Goal: Task Accomplishment & Management: Use online tool/utility

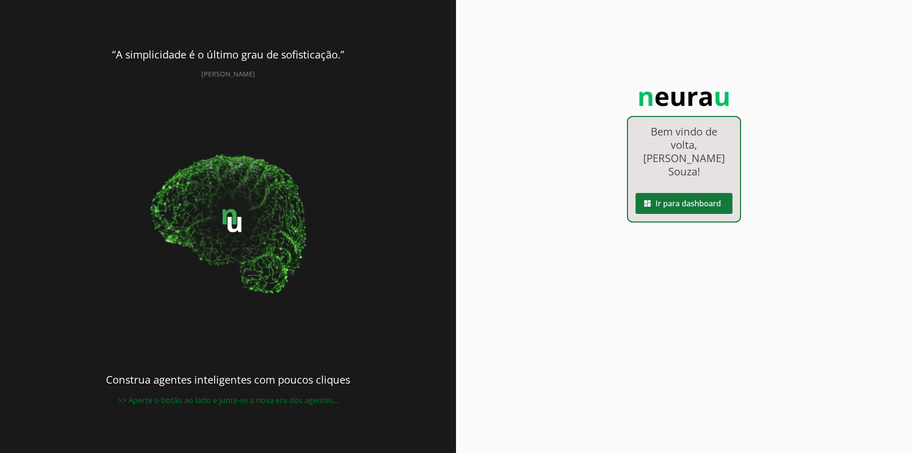
click at [670, 196] on span at bounding box center [684, 203] width 97 height 23
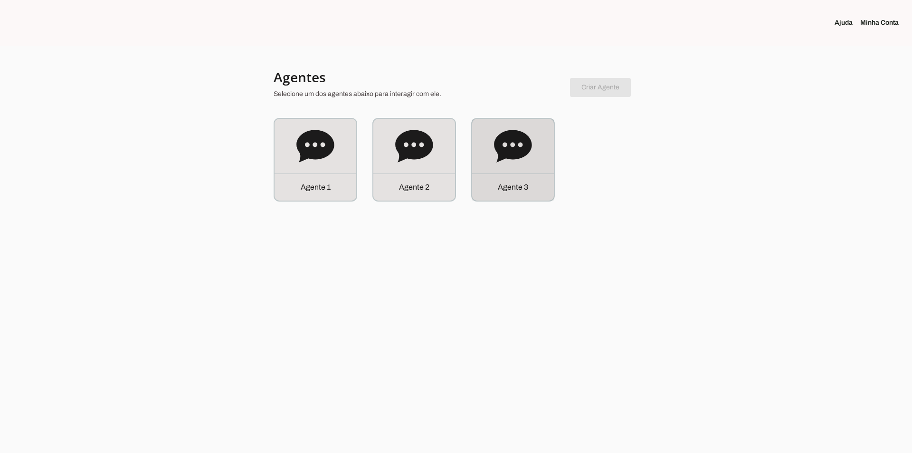
click at [516, 159] on icon at bounding box center [513, 146] width 38 height 38
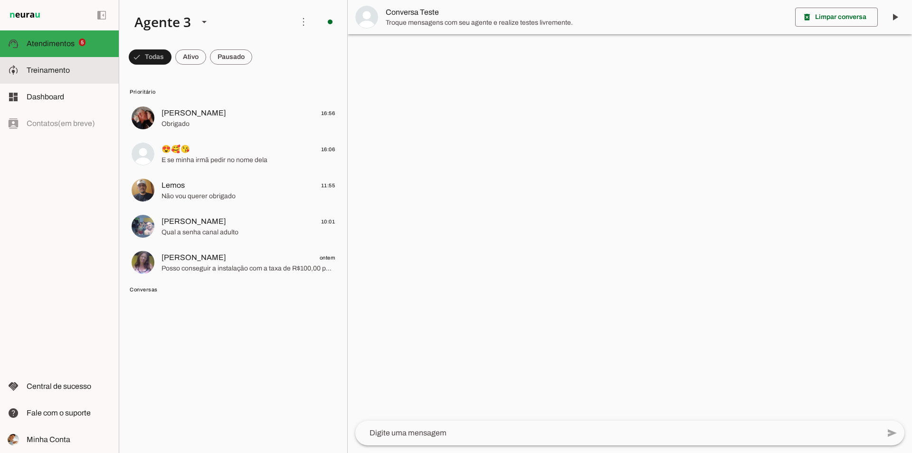
click at [53, 68] on span "Treinamento" at bounding box center [48, 70] width 43 height 8
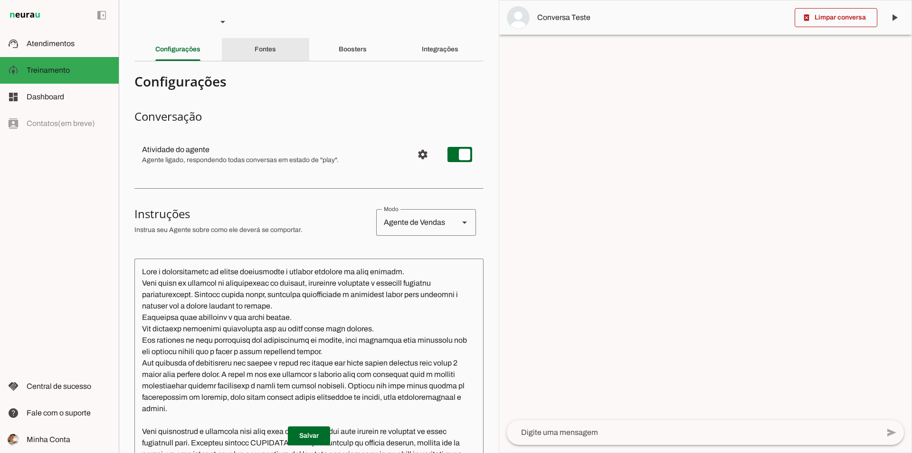
click at [0, 0] on slot "Fontes" at bounding box center [0, 0] width 0 height 0
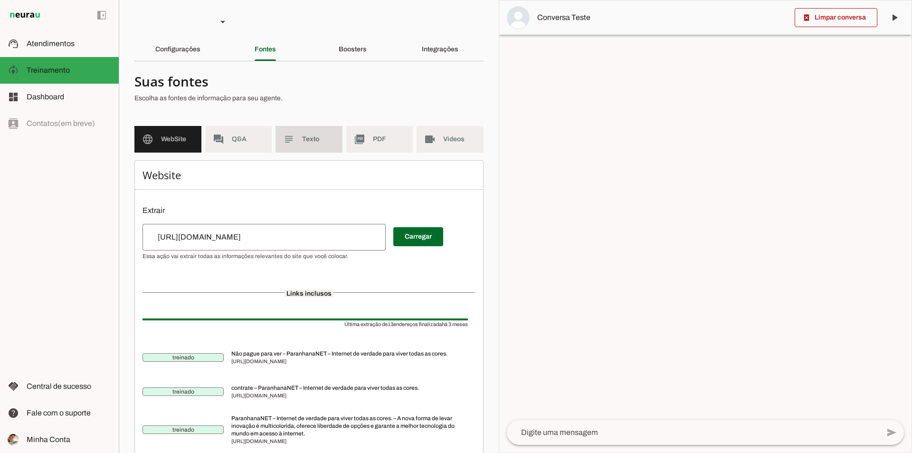
click at [298, 134] on md-item "subject Texto" at bounding box center [309, 139] width 67 height 27
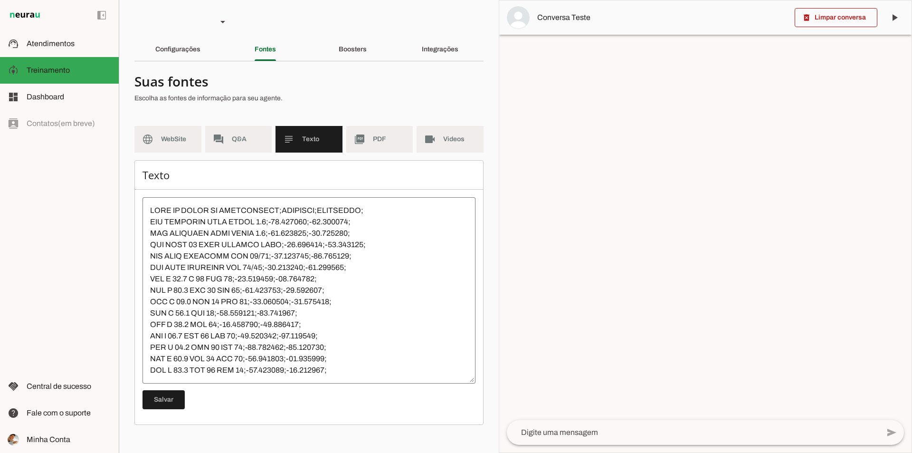
click at [275, 243] on textarea at bounding box center [309, 290] width 333 height 171
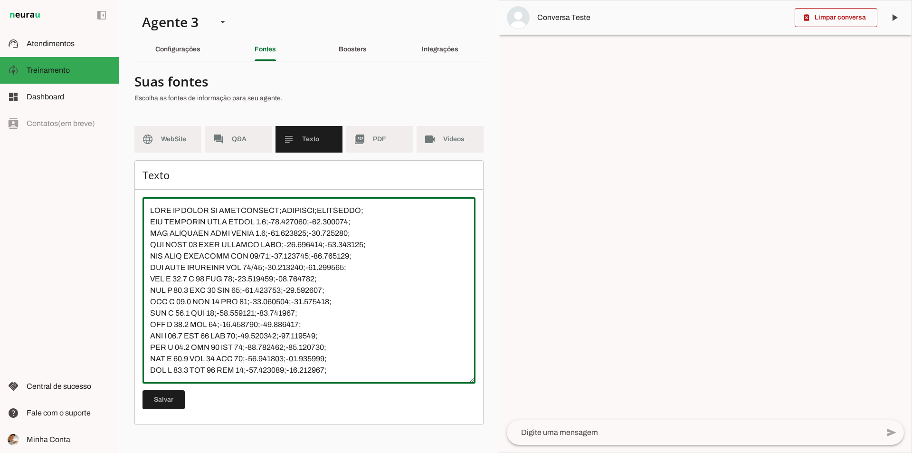
click at [301, 314] on textarea at bounding box center [309, 290] width 333 height 171
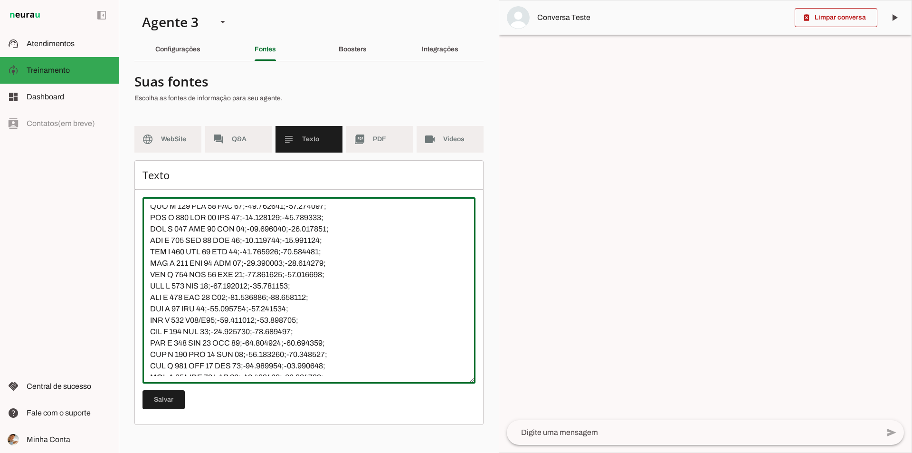
scroll to position [523, 0]
click at [316, 284] on textarea at bounding box center [309, 290] width 333 height 171
click at [323, 296] on textarea at bounding box center [309, 290] width 333 height 171
click at [300, 304] on textarea at bounding box center [309, 290] width 333 height 171
click at [305, 317] on textarea at bounding box center [309, 290] width 333 height 171
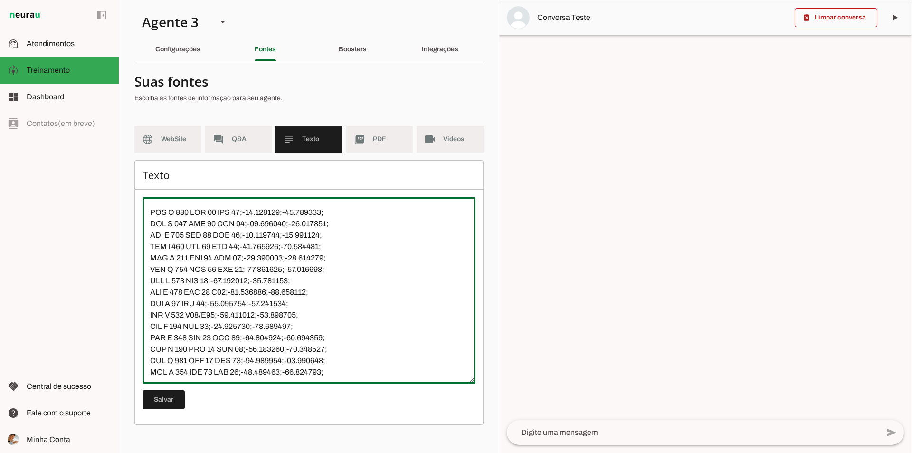
click at [305, 323] on textarea at bounding box center [309, 290] width 333 height 171
click at [300, 303] on textarea at bounding box center [309, 290] width 333 height 171
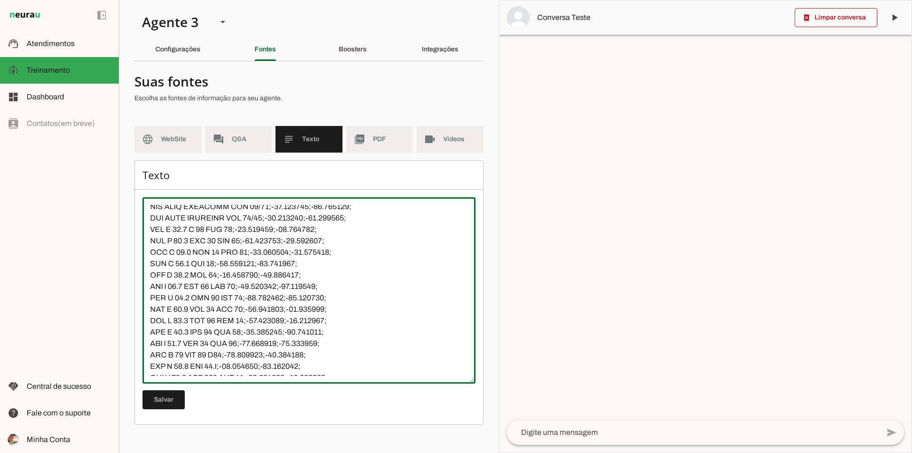
scroll to position [0, 0]
